Goal: Information Seeking & Learning: Learn about a topic

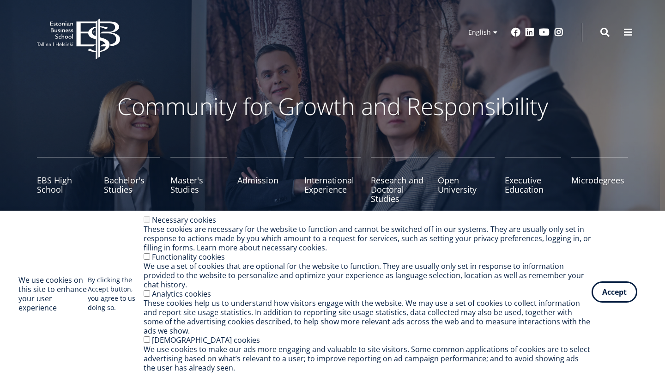
click at [618, 299] on button "Accept" at bounding box center [615, 291] width 46 height 21
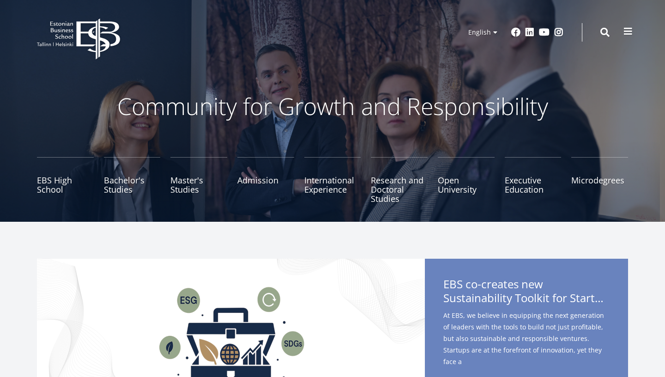
click at [634, 32] on button at bounding box center [628, 31] width 18 height 18
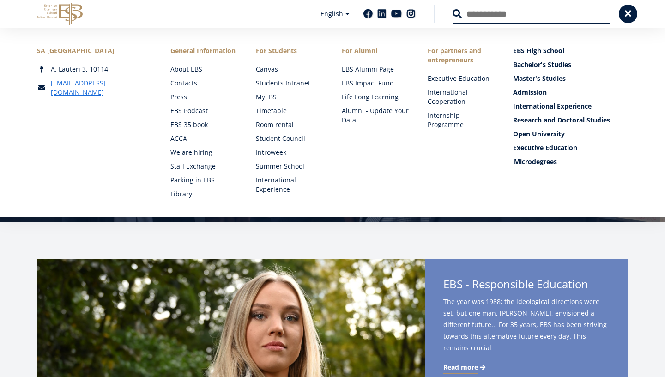
click at [554, 158] on link "Microdegrees" at bounding box center [571, 161] width 115 height 9
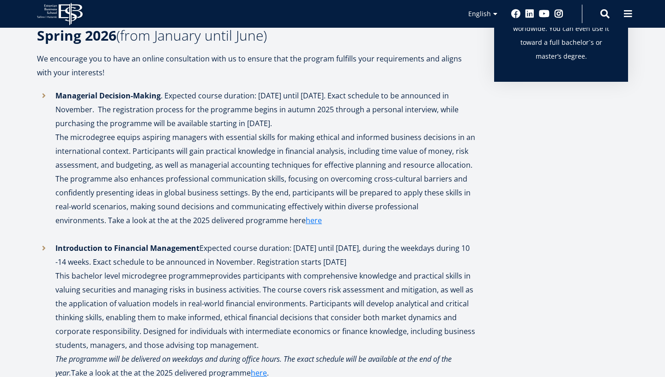
scroll to position [898, 0]
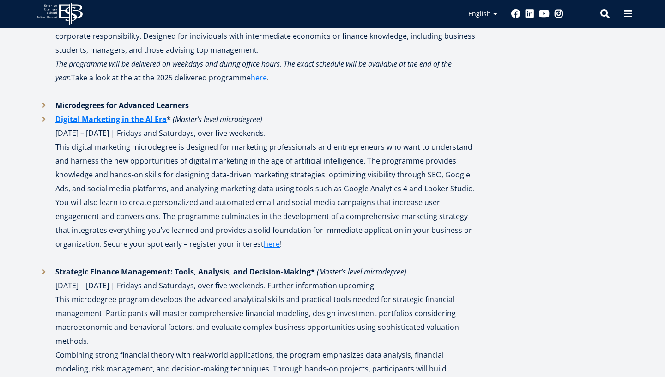
scroll to position [1193, 0]
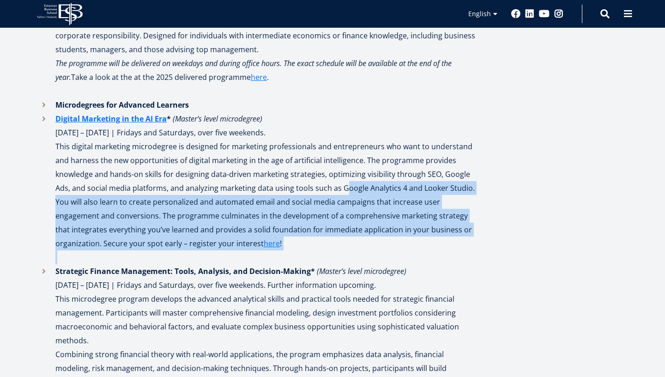
drag, startPoint x: 332, startPoint y: 255, endPoint x: 349, endPoint y: 188, distance: 69.7
click at [348, 188] on p "This digital marketing microdegree is designed for marketing professionals and …" at bounding box center [265, 201] width 420 height 125
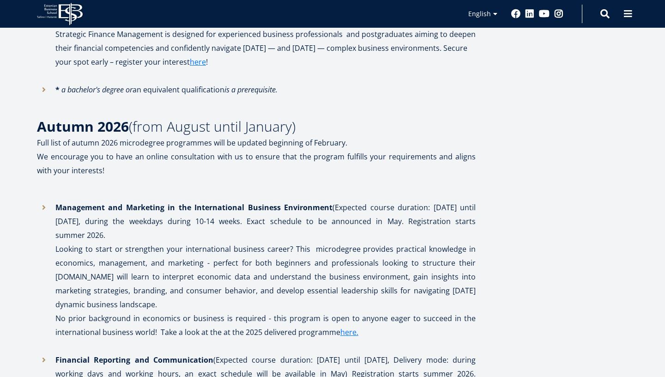
scroll to position [1567, 0]
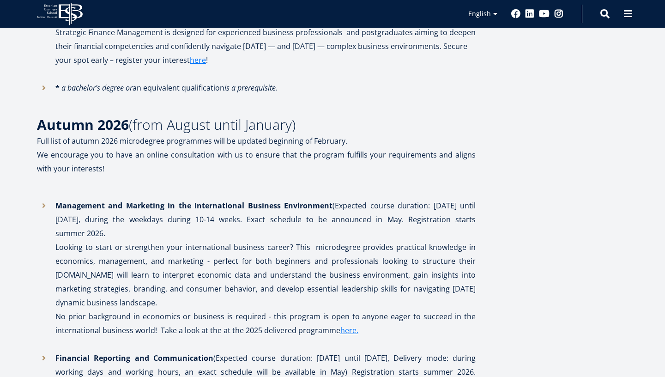
click at [283, 308] on li "Management and Marketing in the International Business Environment (Expected co…" at bounding box center [256, 275] width 439 height 152
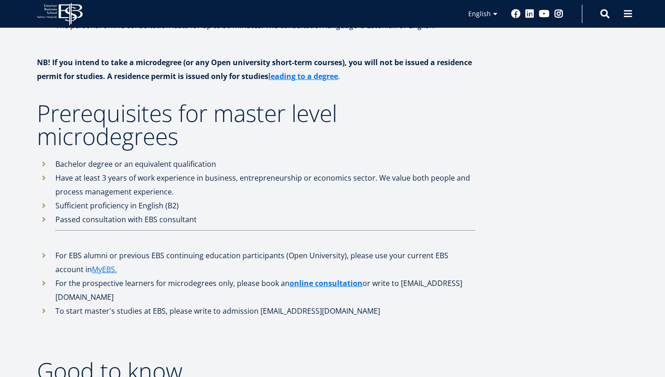
scroll to position [2642, 0]
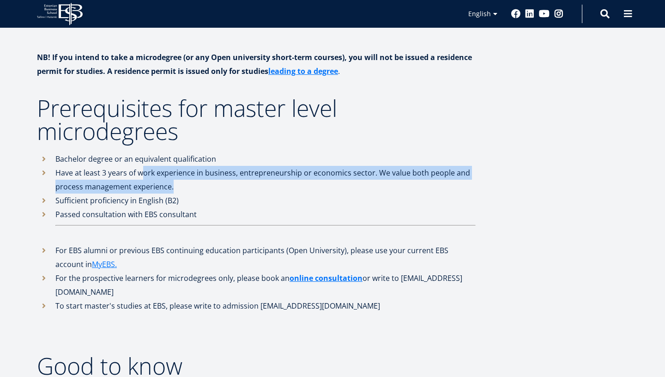
drag, startPoint x: 143, startPoint y: 150, endPoint x: 225, endPoint y: 161, distance: 83.0
click at [225, 166] on li "Have at least 3 years of work experience in business, entrepreneurship or econo…" at bounding box center [256, 180] width 439 height 28
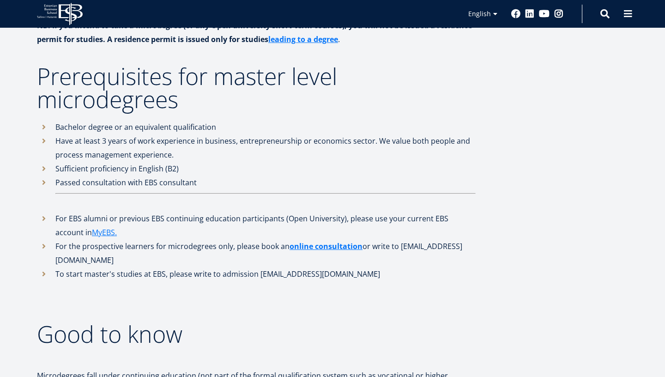
scroll to position [2675, 0]
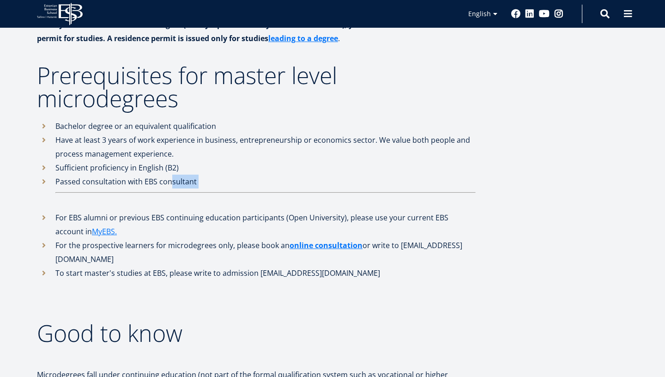
drag, startPoint x: 168, startPoint y: 156, endPoint x: 222, endPoint y: 173, distance: 56.5
click at [222, 175] on li "Passed consultation with EBS consultant" at bounding box center [256, 193] width 439 height 36
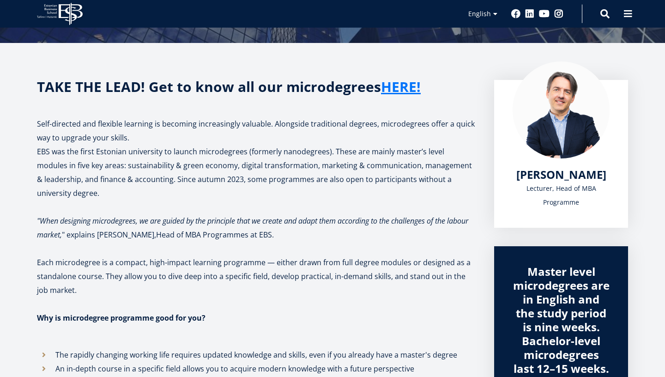
scroll to position [0, 0]
